Goal: Information Seeking & Learning: Learn about a topic

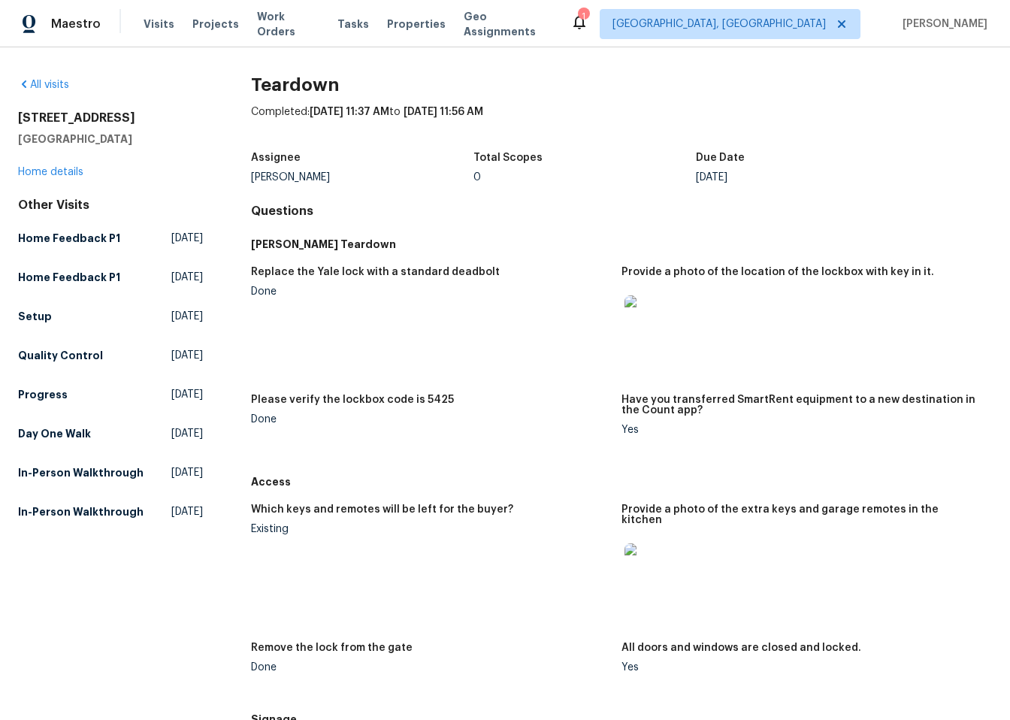
click at [642, 568] on img at bounding box center [648, 567] width 48 height 48
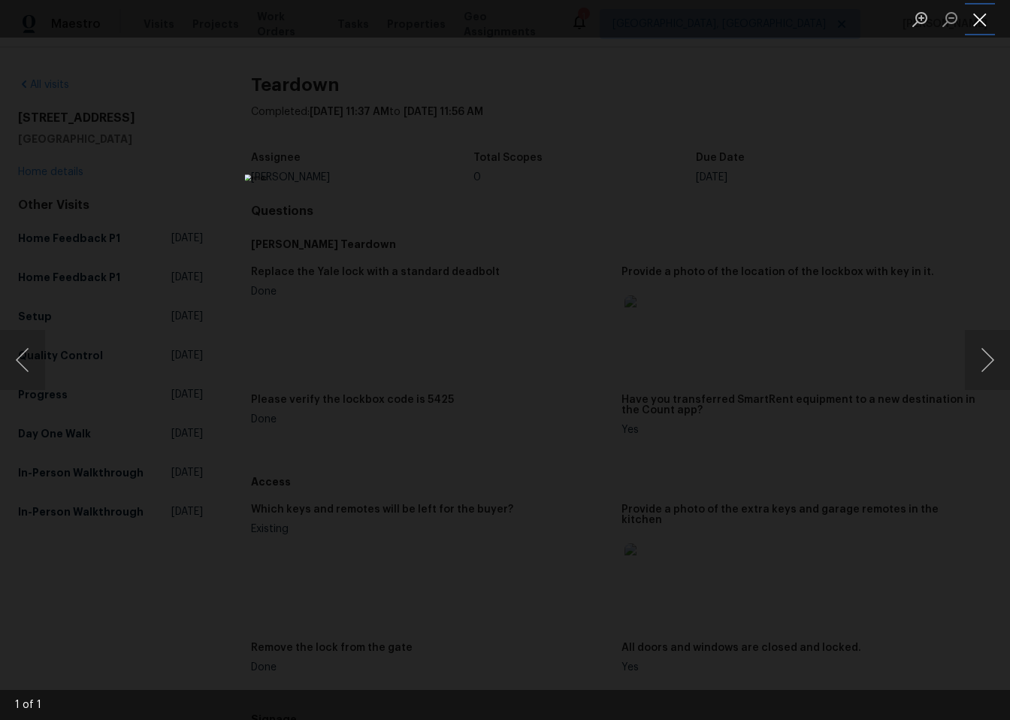
click at [974, 23] on button "Close lightbox" at bounding box center [980, 19] width 30 height 26
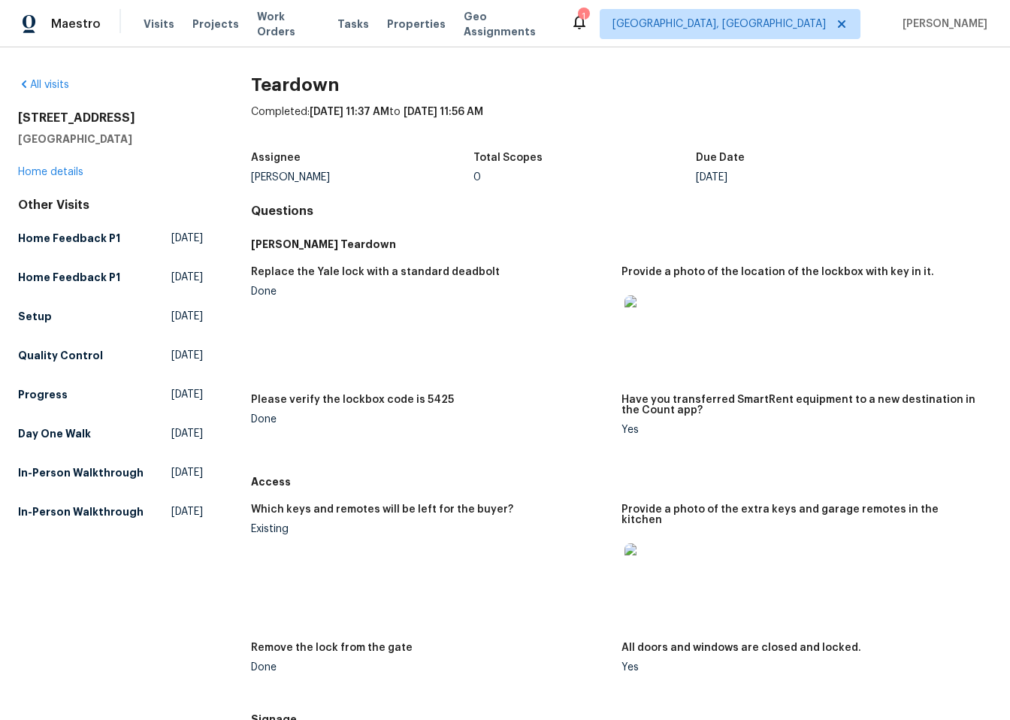
click at [663, 318] on img at bounding box center [648, 319] width 48 height 48
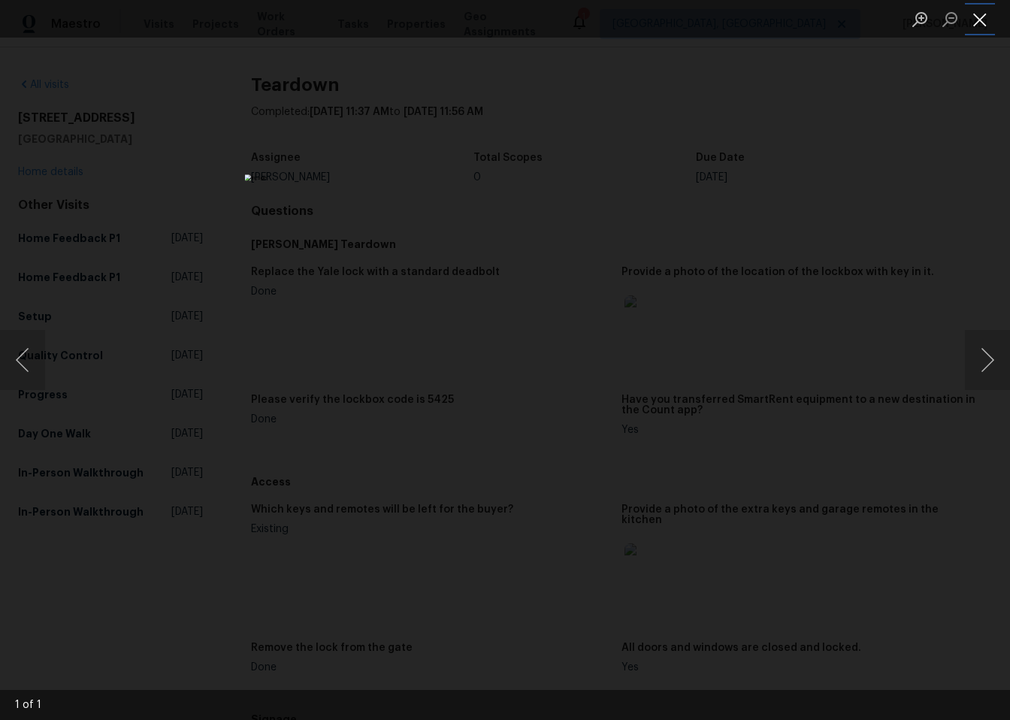
click at [971, 21] on button "Close lightbox" at bounding box center [980, 19] width 30 height 26
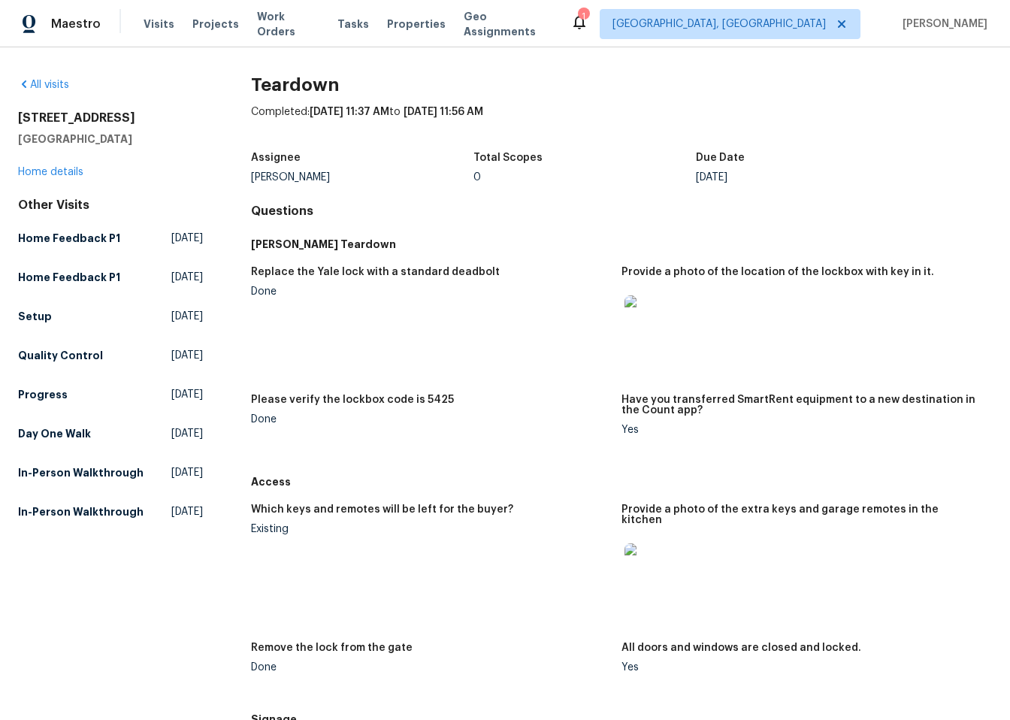
click at [648, 311] on img at bounding box center [648, 319] width 48 height 48
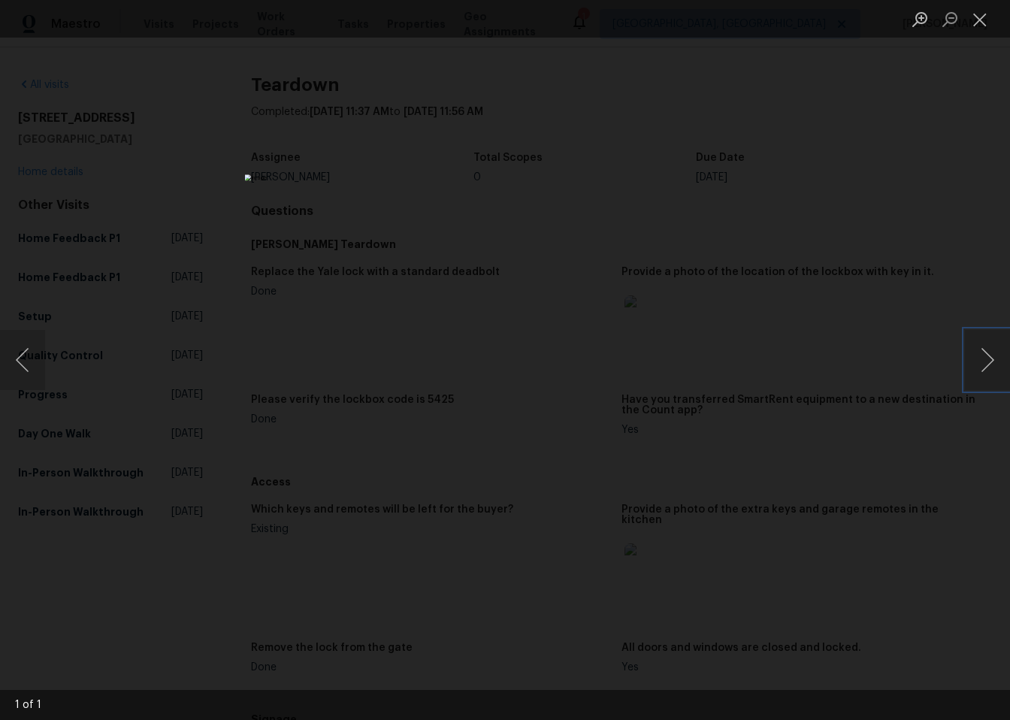
drag, startPoint x: 991, startPoint y: 358, endPoint x: 975, endPoint y: 328, distance: 33.9
click at [991, 356] on button "Next image" at bounding box center [987, 360] width 45 height 60
click at [975, 26] on button "Close lightbox" at bounding box center [980, 19] width 30 height 26
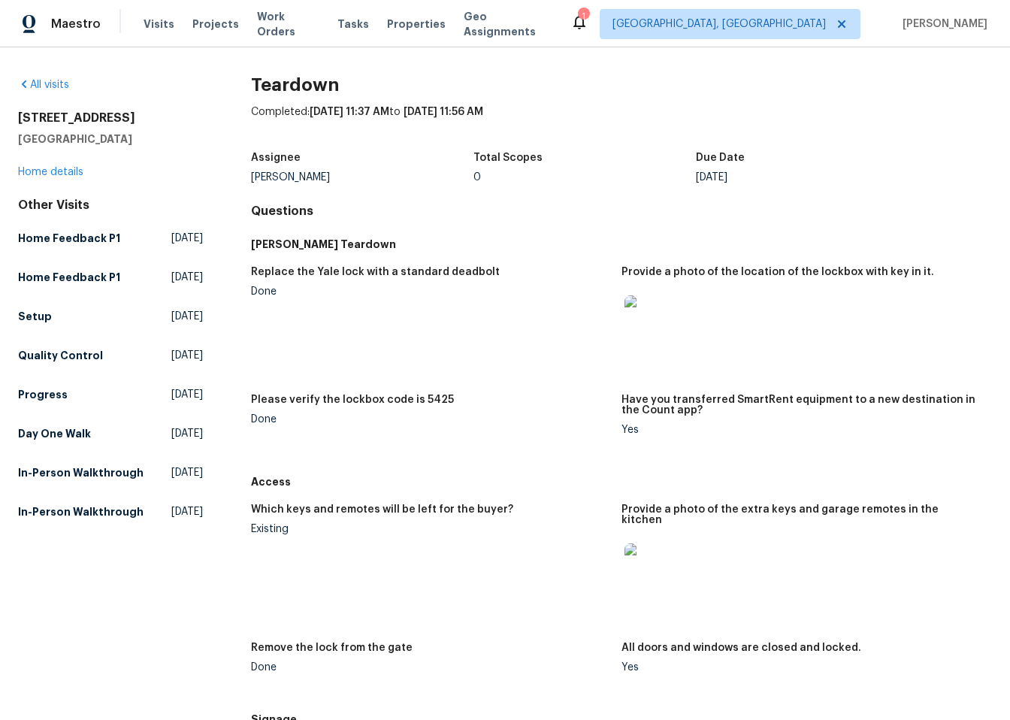
click at [627, 561] on img at bounding box center [648, 567] width 48 height 48
